Goal: Task Accomplishment & Management: Manage account settings

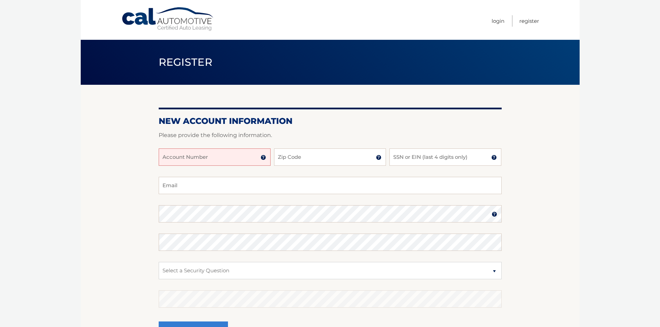
click at [265, 158] on img at bounding box center [264, 158] width 6 height 6
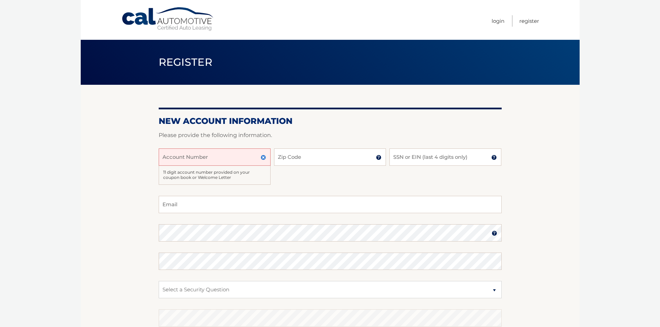
click at [226, 162] on input "Account Number" at bounding box center [215, 157] width 112 height 17
type input "44455508571"
click at [339, 159] on input "Zip Code" at bounding box center [330, 157] width 112 height 17
type input "11741"
click at [404, 158] on input "SSN or EIN (last 4 digits only)" at bounding box center [445, 157] width 112 height 17
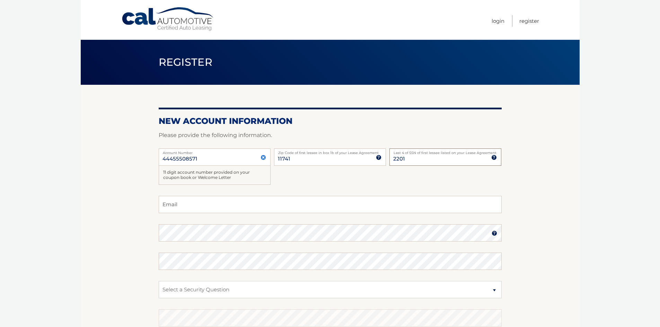
type input "2201"
click at [347, 204] on input "Email" at bounding box center [330, 204] width 343 height 17
type input "damoka@optonline.net"
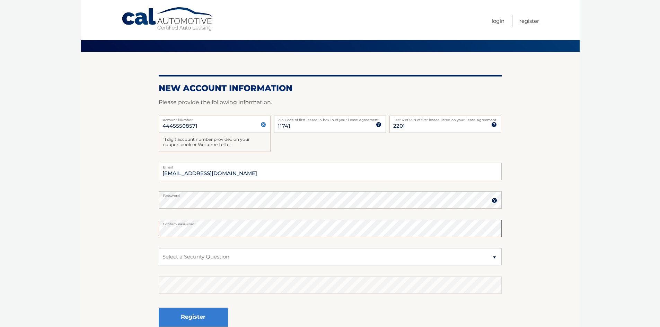
scroll to position [35, 0]
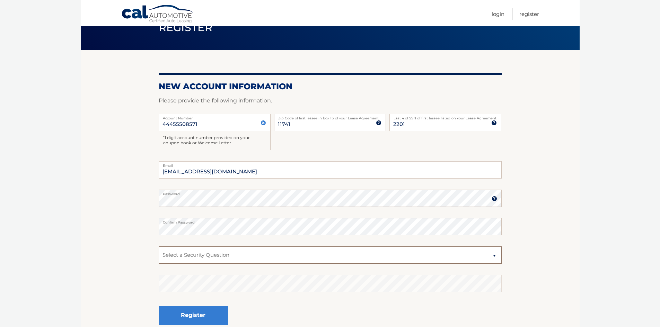
click at [447, 258] on select "Select a Security Question What was the name of your elementary school? What is…" at bounding box center [330, 255] width 343 height 17
select select "2"
click at [159, 247] on select "Select a Security Question What was the name of your elementary school? What is…" at bounding box center [330, 255] width 343 height 17
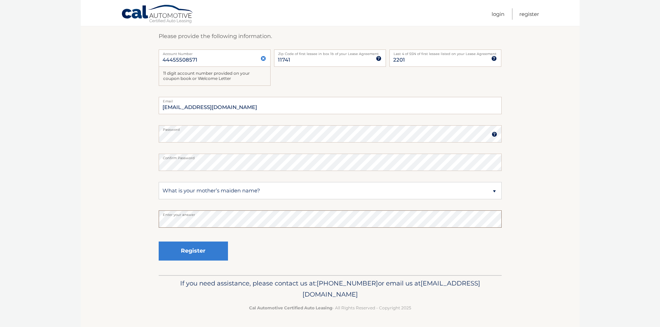
scroll to position [100, 0]
click at [216, 253] on button "Register" at bounding box center [193, 250] width 69 height 19
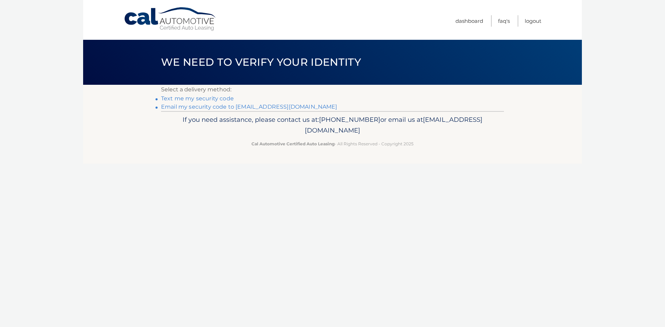
click at [258, 107] on link "Email my security code to d*****@optonline.net" at bounding box center [249, 107] width 176 height 7
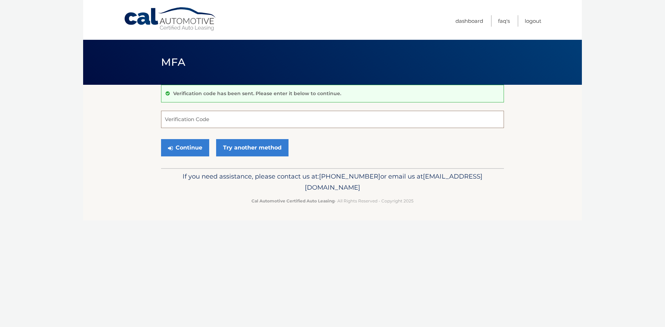
click at [291, 121] on input "Verification Code" at bounding box center [332, 119] width 343 height 17
type input "271868"
click at [186, 150] on button "Continue" at bounding box center [185, 147] width 48 height 17
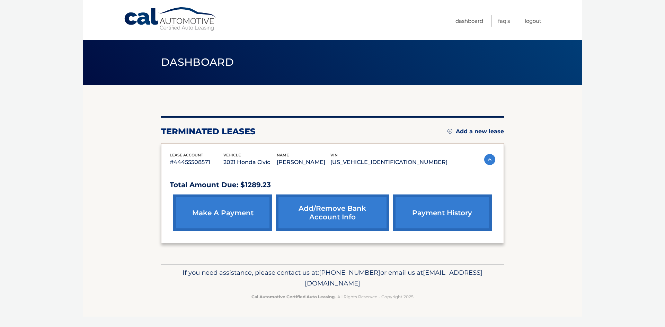
click at [218, 214] on link "make a payment" at bounding box center [222, 213] width 99 height 37
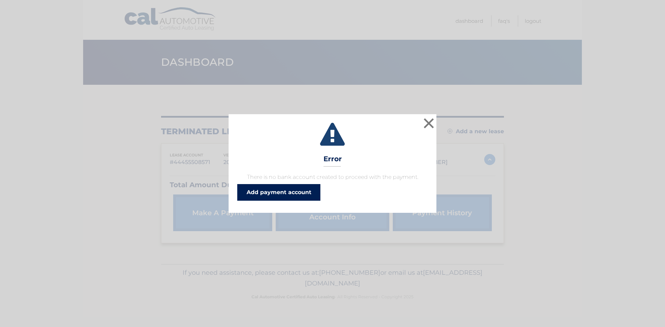
click at [304, 195] on link "Add payment account" at bounding box center [278, 192] width 83 height 17
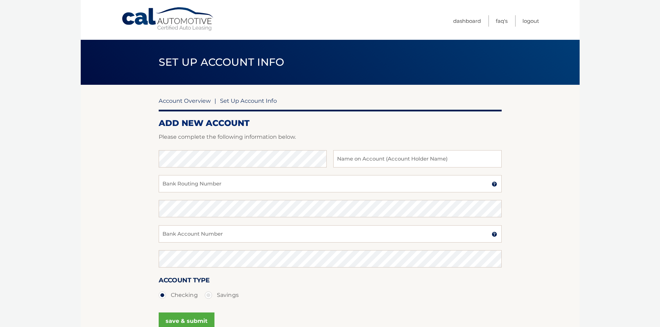
click at [204, 102] on link "Account Overview" at bounding box center [185, 100] width 52 height 7
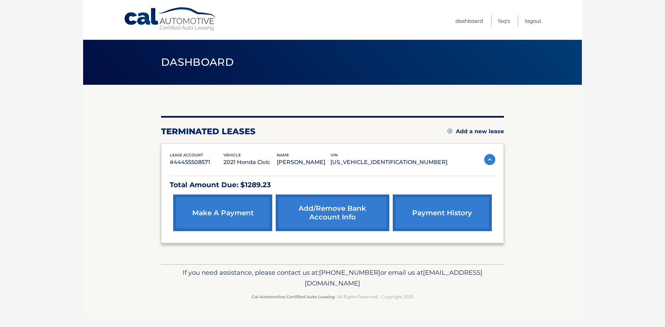
click at [430, 210] on link "payment history" at bounding box center [442, 213] width 99 height 37
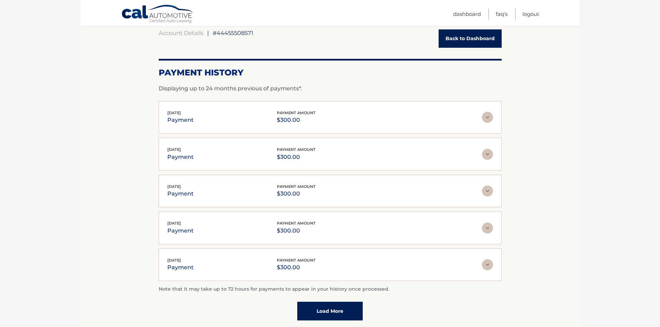
scroll to position [69, 0]
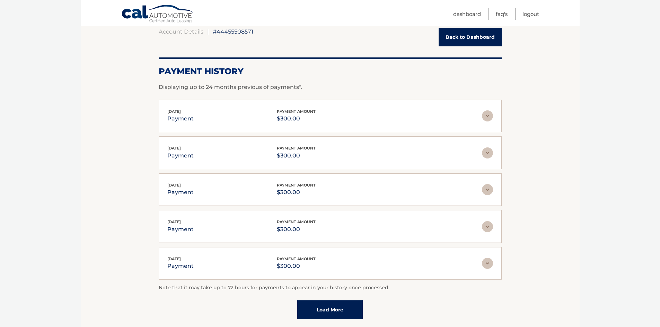
click at [490, 115] on img at bounding box center [487, 116] width 11 height 11
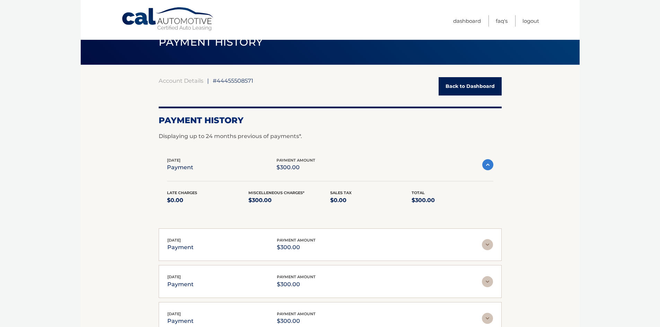
scroll to position [0, 0]
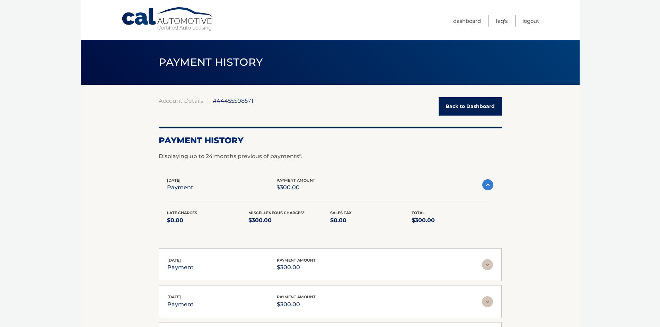
click at [482, 106] on link "Back to Dashboard" at bounding box center [470, 106] width 63 height 18
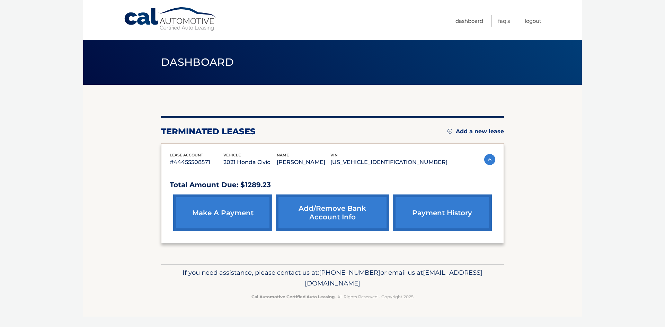
click at [224, 224] on link "make a payment" at bounding box center [222, 213] width 99 height 37
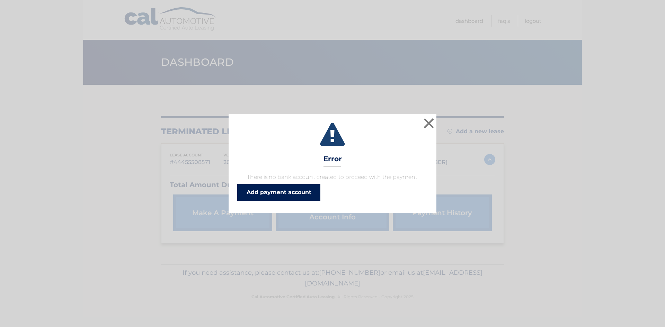
click at [292, 195] on link "Add payment account" at bounding box center [278, 192] width 83 height 17
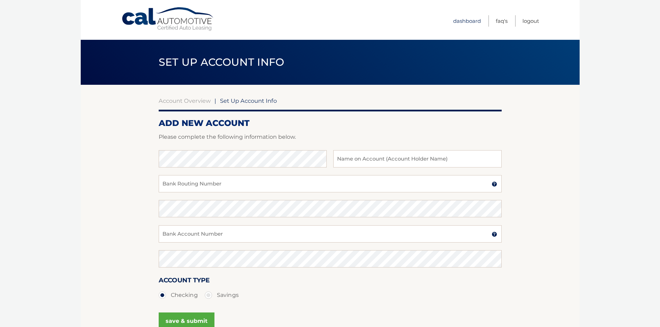
click at [467, 22] on link "Dashboard" at bounding box center [467, 20] width 28 height 11
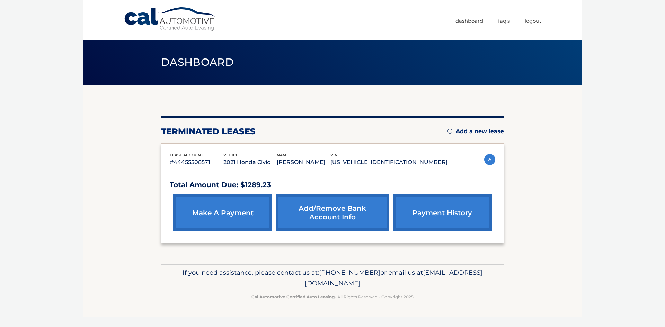
click at [336, 218] on link "Add/Remove bank account info" at bounding box center [332, 213] width 113 height 37
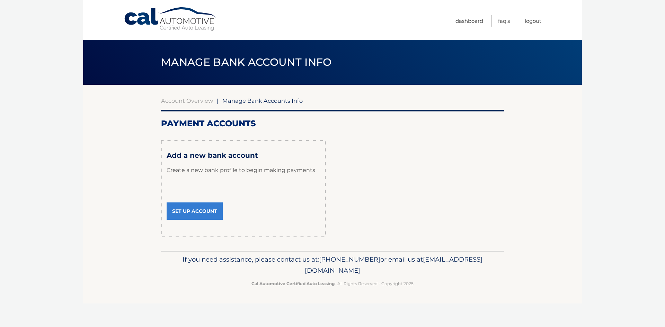
click at [213, 212] on link "Set Up Account" at bounding box center [195, 211] width 56 height 17
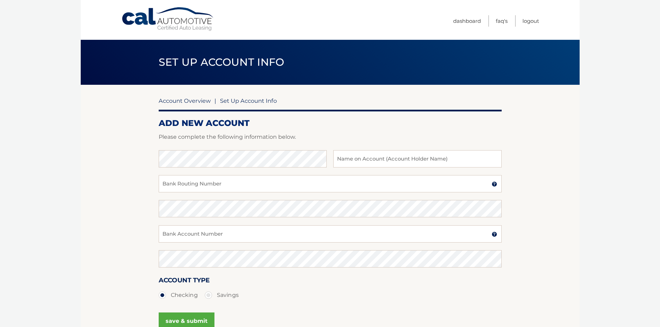
click at [196, 102] on link "Account Overview" at bounding box center [185, 100] width 52 height 7
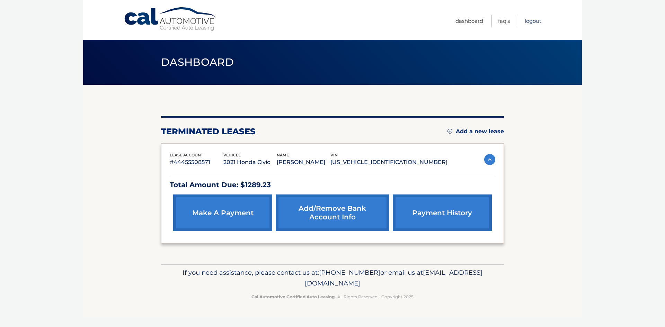
click at [532, 22] on link "Logout" at bounding box center [533, 20] width 17 height 11
